Goal: Task Accomplishment & Management: Manage account settings

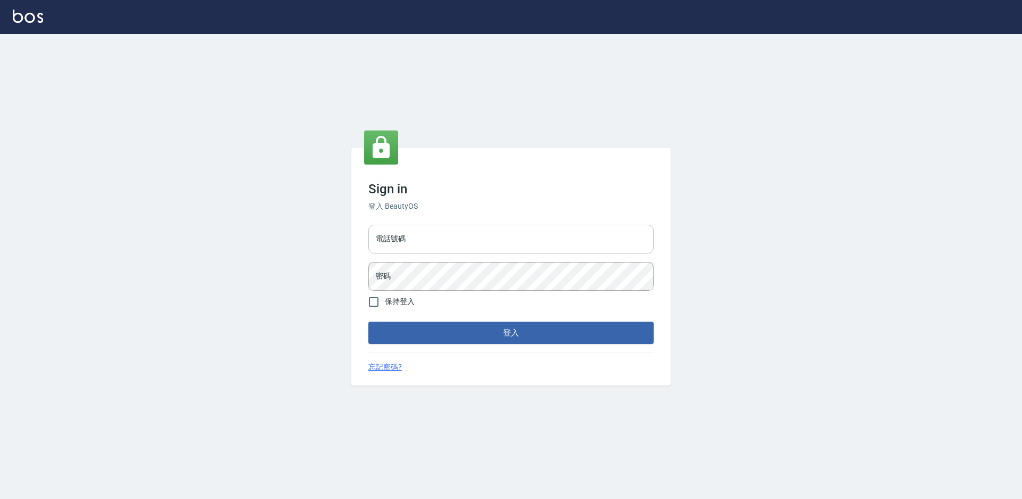
drag, startPoint x: 422, startPoint y: 237, endPoint x: 409, endPoint y: 241, distance: 13.3
click at [421, 236] on input "電話號碼" at bounding box center [510, 239] width 285 height 29
type input "0988338477"
click at [368, 322] on button "登入" at bounding box center [510, 333] width 285 height 22
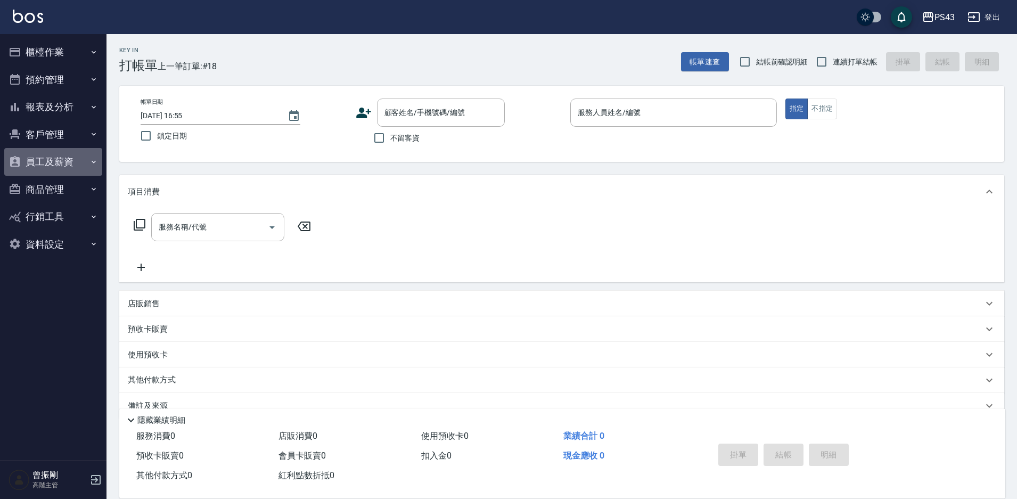
click at [50, 166] on button "員工及薪資" at bounding box center [53, 162] width 98 height 28
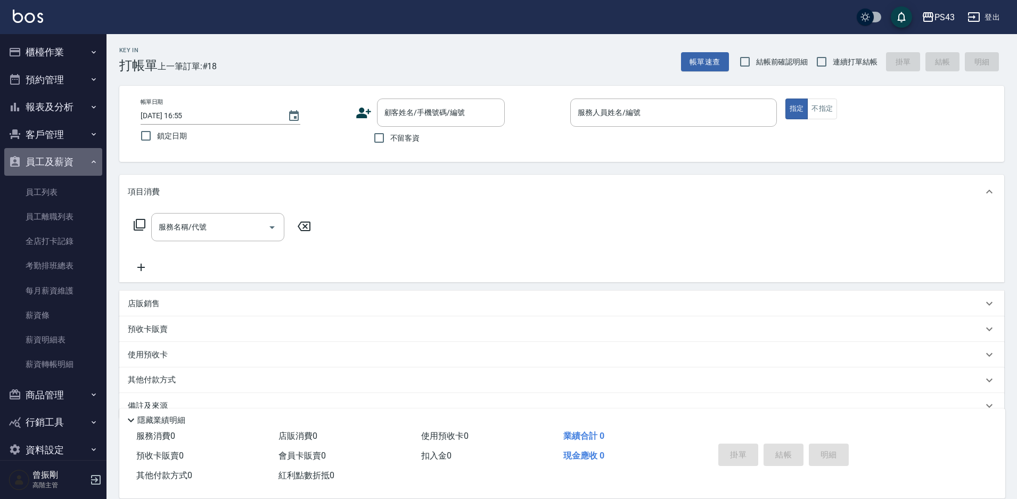
click at [61, 164] on button "員工及薪資" at bounding box center [53, 162] width 98 height 28
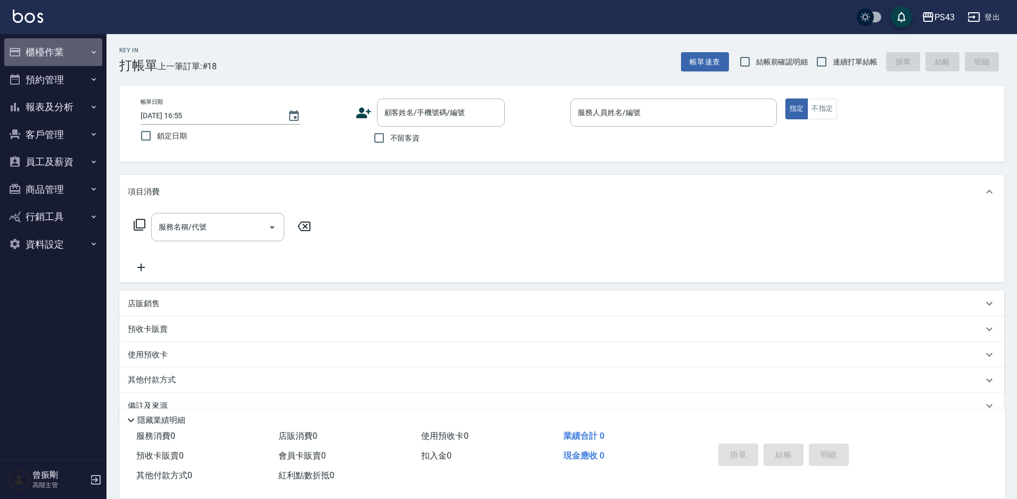
click at [44, 53] on button "櫃檯作業" at bounding box center [53, 52] width 98 height 28
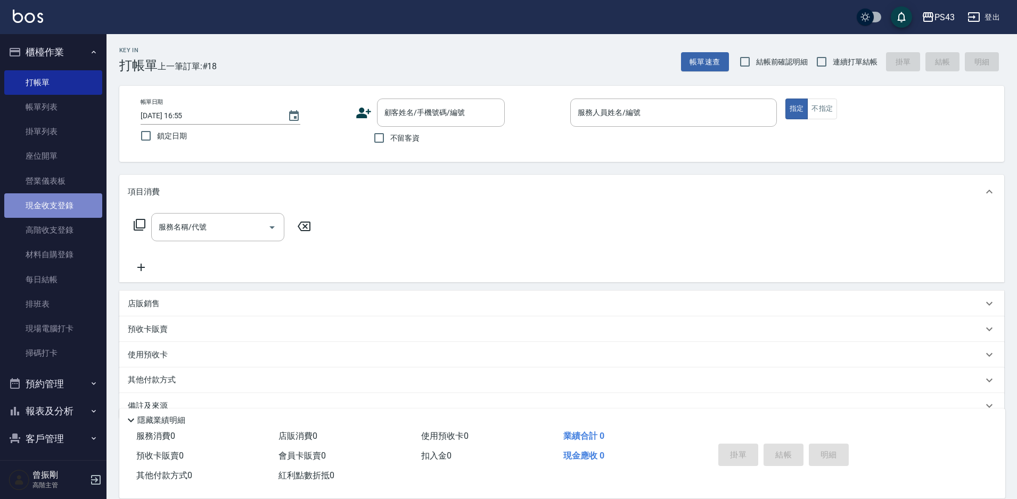
click at [56, 205] on link "現金收支登錄" at bounding box center [53, 205] width 98 height 24
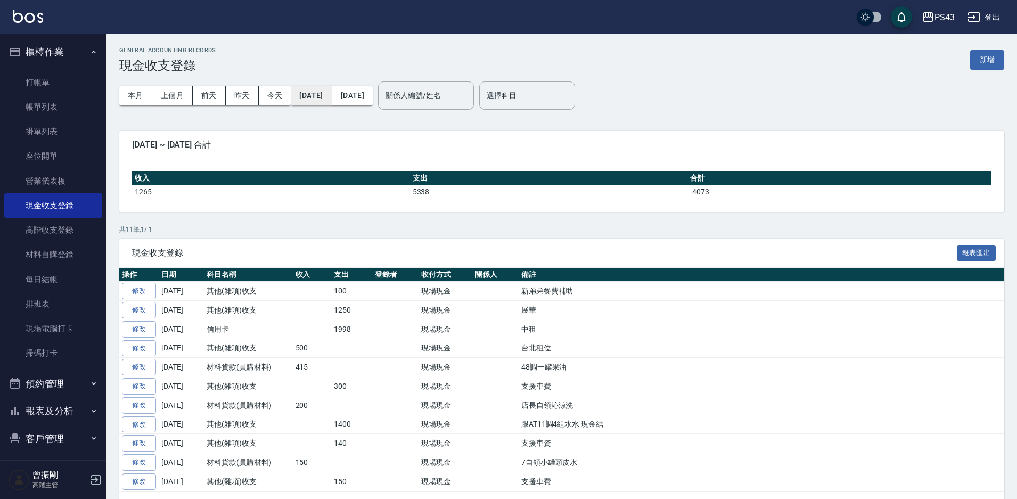
click at [315, 100] on button "[DATE]" at bounding box center [311, 96] width 41 height 20
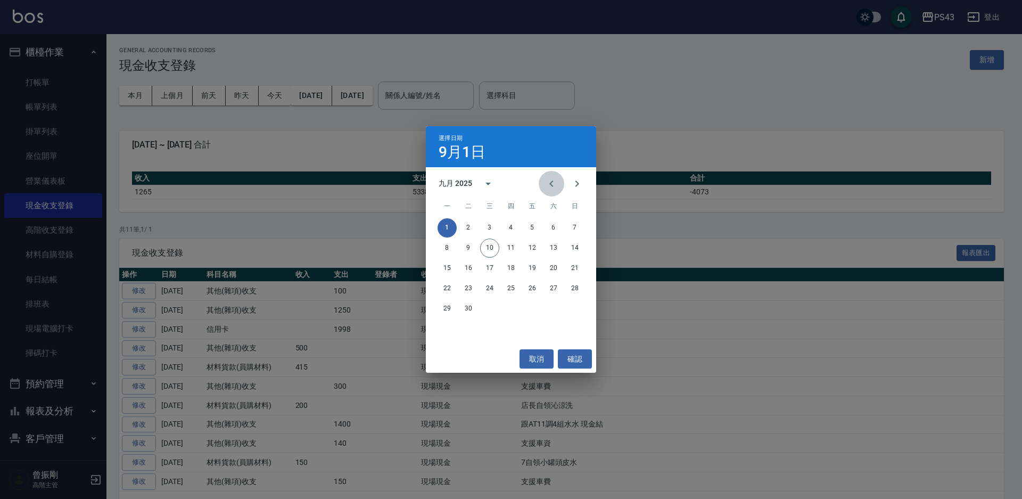
click at [554, 184] on icon "Previous month" at bounding box center [551, 183] width 13 height 13
click at [533, 230] on button "1" at bounding box center [532, 227] width 19 height 19
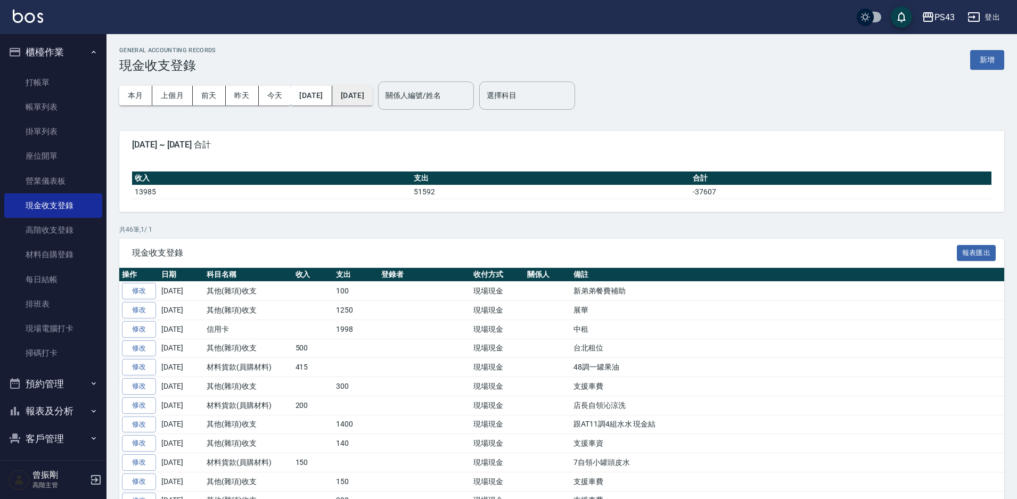
click at [373, 97] on button "[DATE]" at bounding box center [352, 96] width 40 height 20
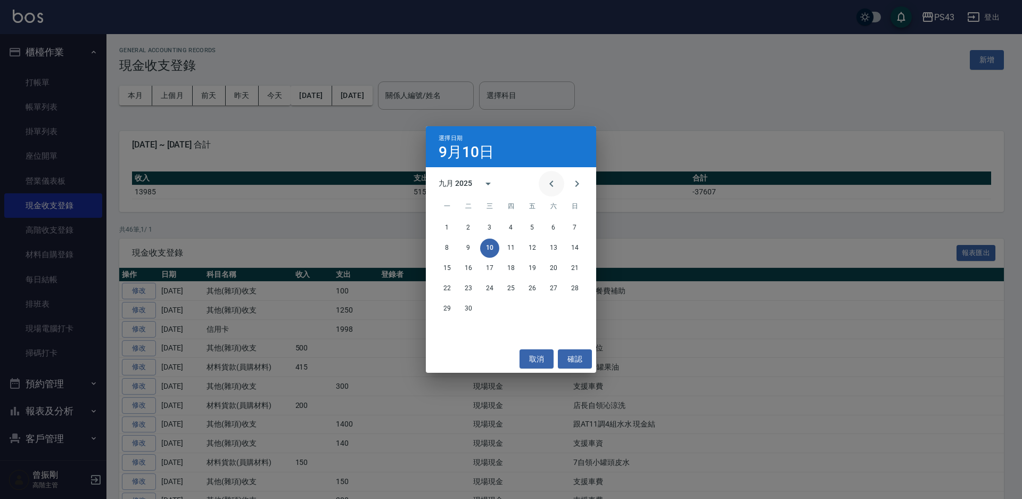
click at [554, 182] on icon "Previous month" at bounding box center [551, 183] width 13 height 13
click at [573, 309] on button "31" at bounding box center [574, 308] width 19 height 19
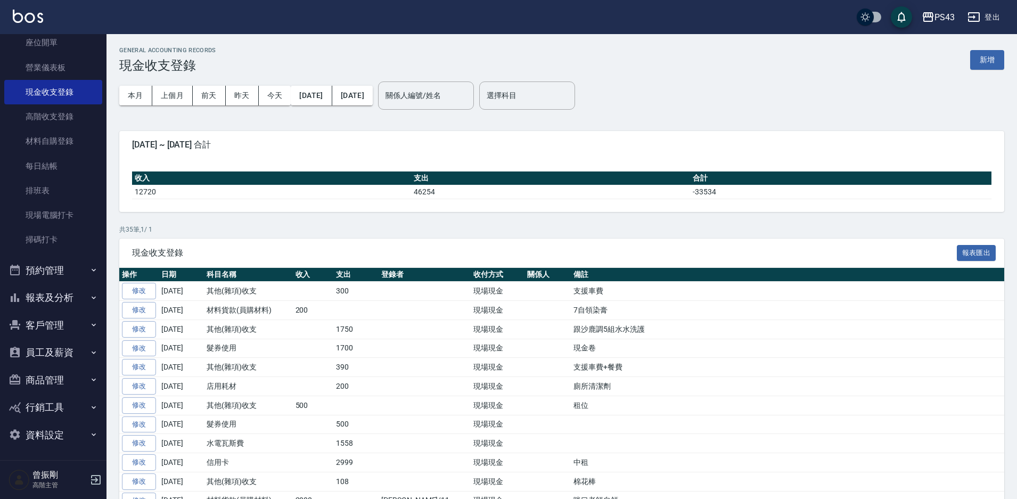
scroll to position [114, 0]
click at [64, 348] on button "員工及薪資" at bounding box center [53, 351] width 98 height 28
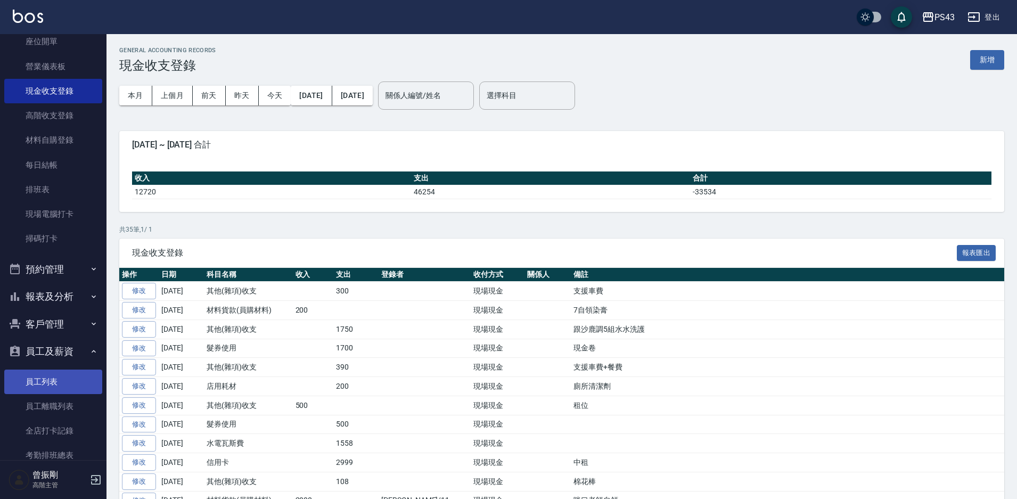
scroll to position [274, 0]
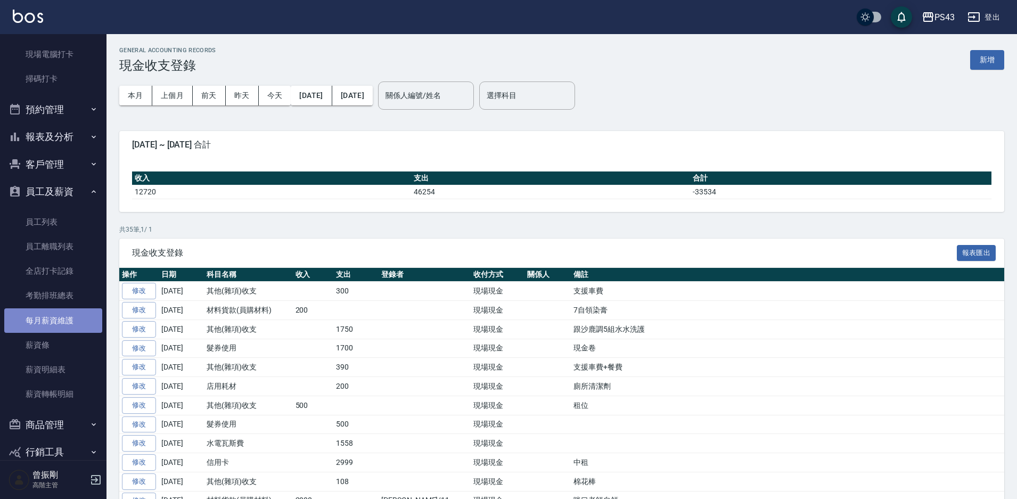
click at [68, 320] on link "每月薪資維護" at bounding box center [53, 320] width 98 height 24
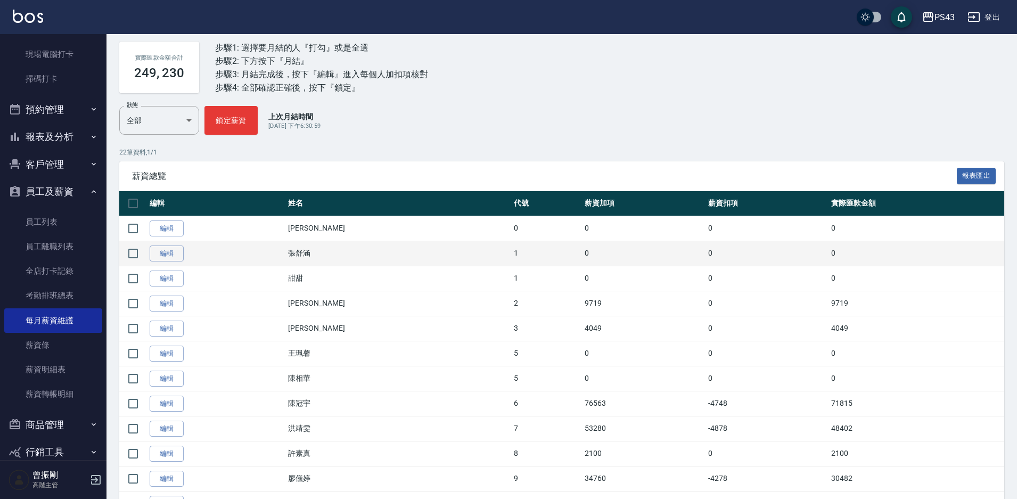
scroll to position [266, 0]
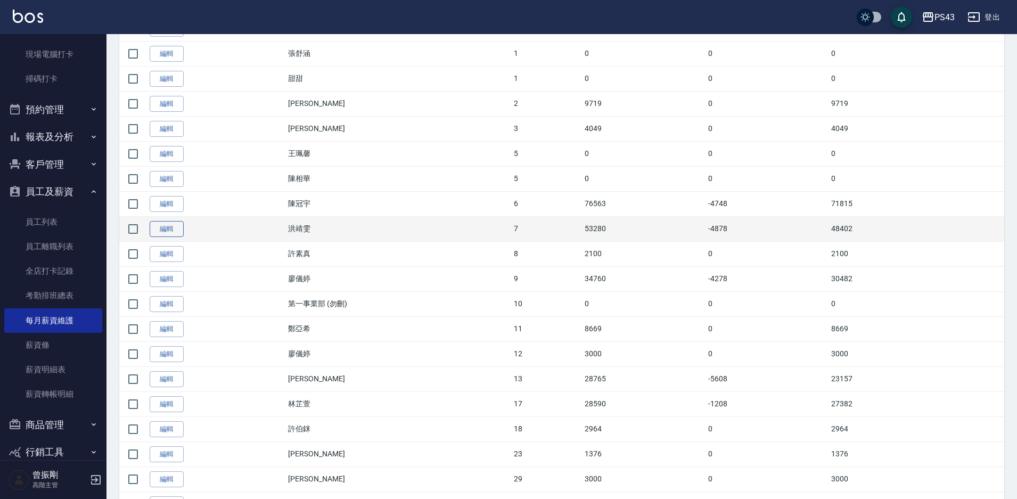
click at [159, 226] on link "編輯" at bounding box center [167, 229] width 34 height 17
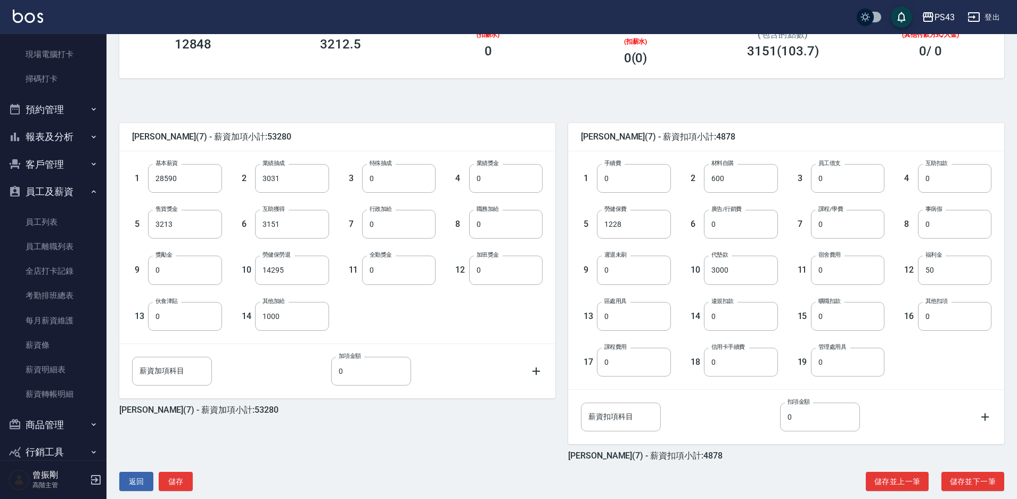
scroll to position [193, 0]
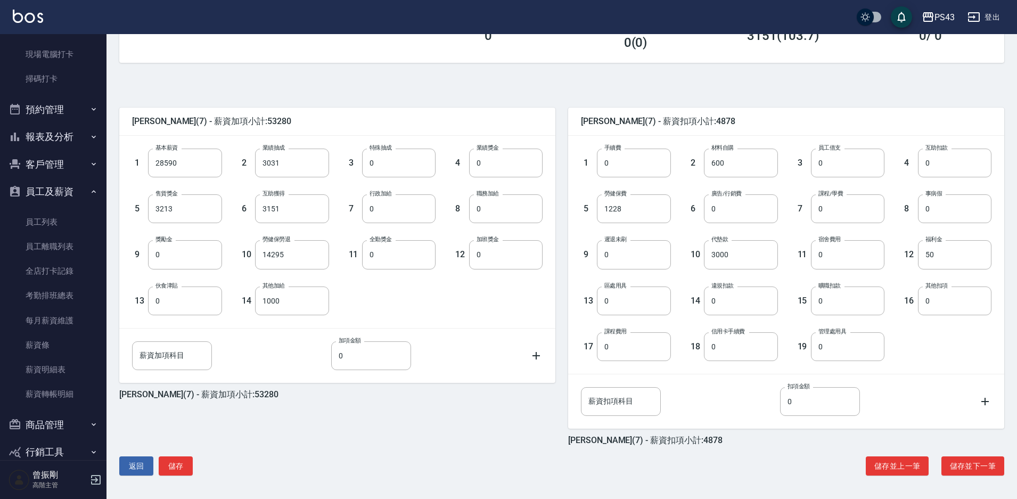
click at [993, 17] on button "登出" at bounding box center [983, 17] width 41 height 20
